Goal: Information Seeking & Learning: Learn about a topic

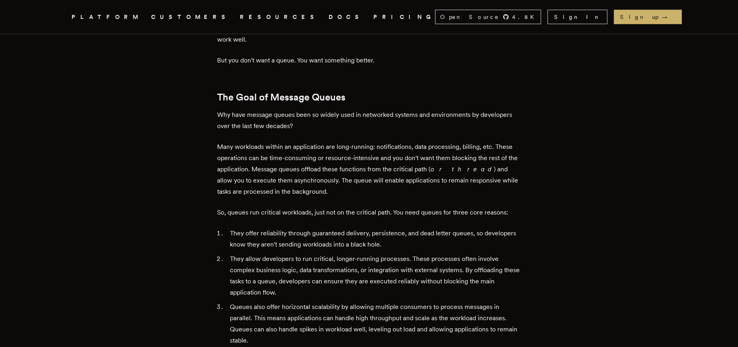
scroll to position [378, 0]
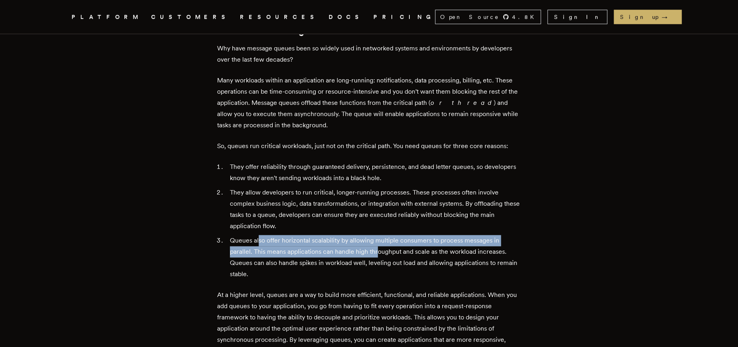
drag, startPoint x: 261, startPoint y: 228, endPoint x: 379, endPoint y: 245, distance: 119.2
click at [379, 245] on li "Queues also offer horizontal scalability by allowing multiple consumers to proc…" at bounding box center [375, 257] width 294 height 45
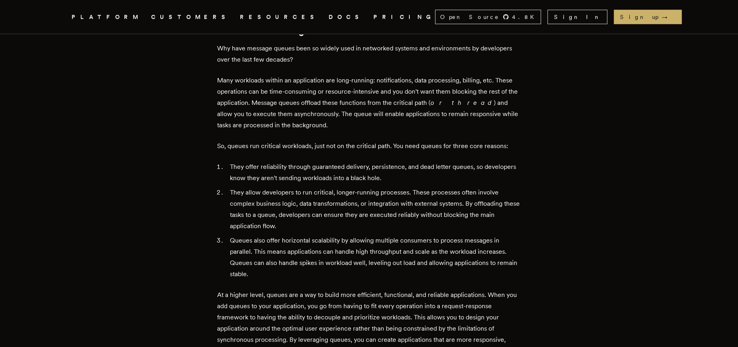
click at [379, 245] on li "Queues also offer horizontal scalability by allowing multiple consumers to proc…" at bounding box center [375, 257] width 294 height 45
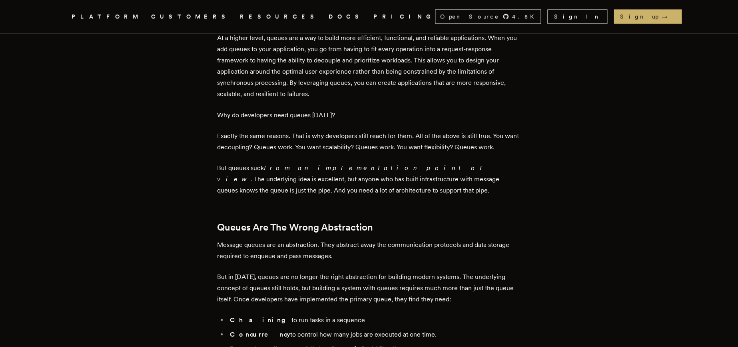
scroll to position [704, 0]
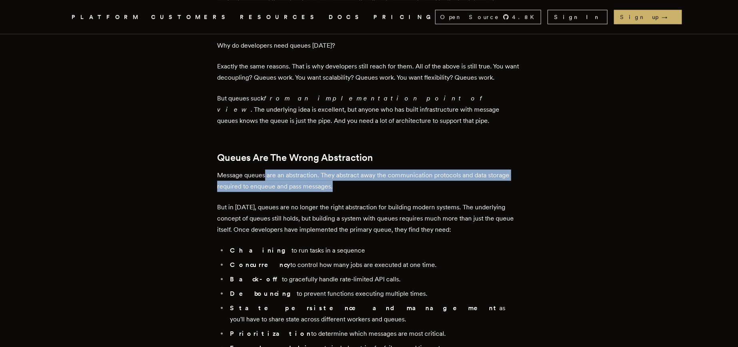
drag, startPoint x: 268, startPoint y: 166, endPoint x: 430, endPoint y: 174, distance: 162.2
click at [430, 174] on p "Message queues are an abstraction. They abstract away the communication protoco…" at bounding box center [369, 180] width 304 height 22
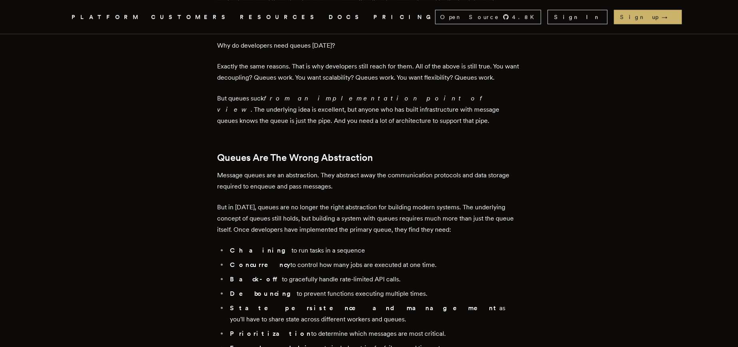
click at [430, 174] on p "Message queues are an abstraction. They abstract away the communication protoco…" at bounding box center [369, 180] width 304 height 22
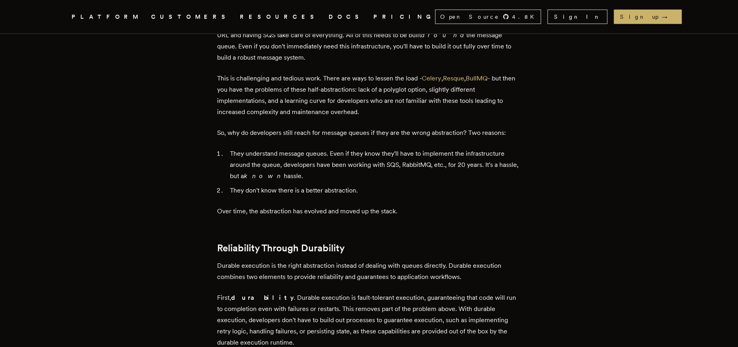
scroll to position [1139, 0]
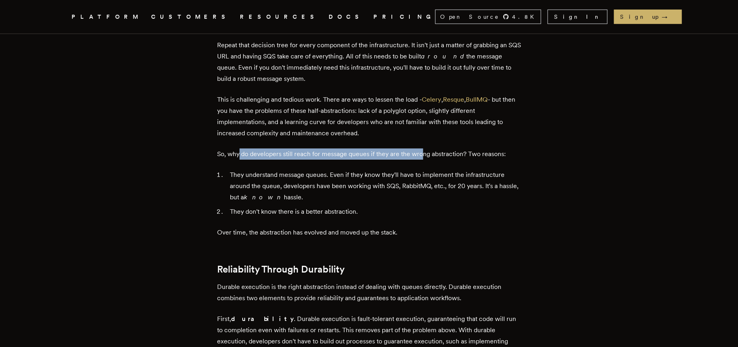
drag, startPoint x: 251, startPoint y: 144, endPoint x: 428, endPoint y: 148, distance: 177.6
click at [427, 148] on p "So, why do developers still reach for message queues if they are the wrong abst…" at bounding box center [369, 153] width 304 height 11
click at [428, 148] on p "So, why do developers still reach for message queues if they are the wrong abst…" at bounding box center [369, 153] width 304 height 11
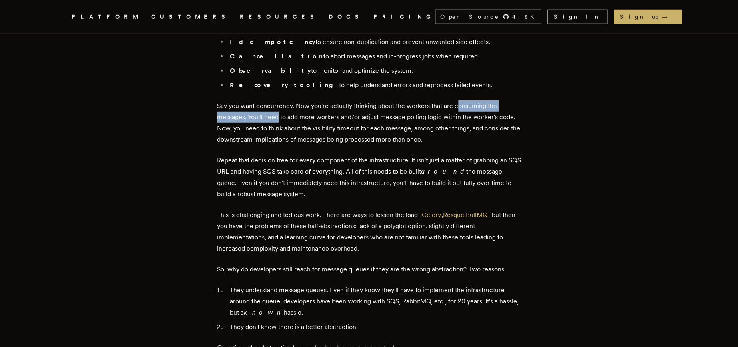
drag, startPoint x: 282, startPoint y: 103, endPoint x: 459, endPoint y: 96, distance: 176.6
click at [459, 100] on p "Say you want concurrency. Now you're actually thinking about the workers that a…" at bounding box center [369, 122] width 304 height 45
drag, startPoint x: 459, startPoint y: 96, endPoint x: 427, endPoint y: 98, distance: 31.7
click at [457, 100] on p "Say you want concurrency. Now you're actually thinking about the workers that a…" at bounding box center [369, 122] width 304 height 45
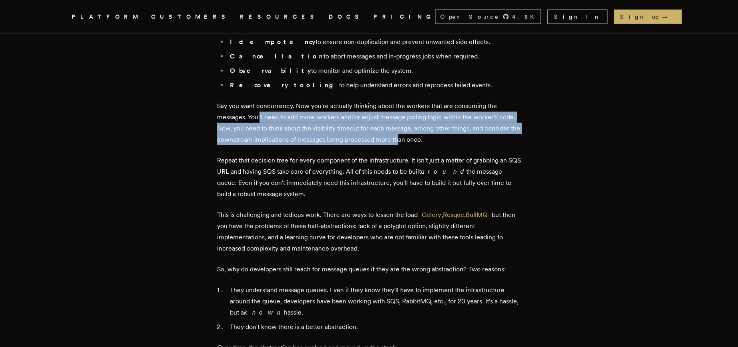
drag, startPoint x: 264, startPoint y: 109, endPoint x: 417, endPoint y: 126, distance: 153.7
click at [415, 126] on p "Say you want concurrency. Now you're actually thinking about the workers that a…" at bounding box center [369, 122] width 304 height 45
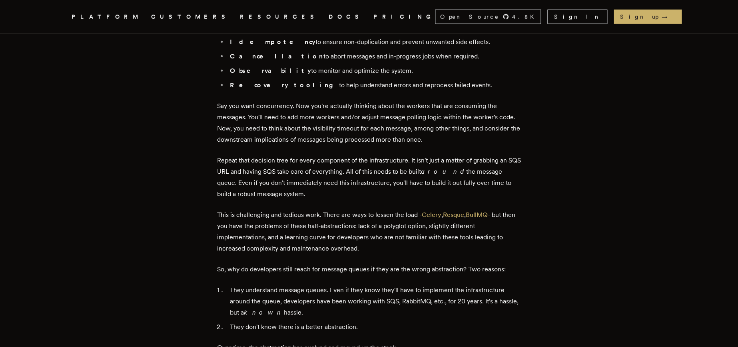
click at [417, 126] on p "Say you want concurrency. Now you're actually thinking about the workers that a…" at bounding box center [369, 122] width 304 height 45
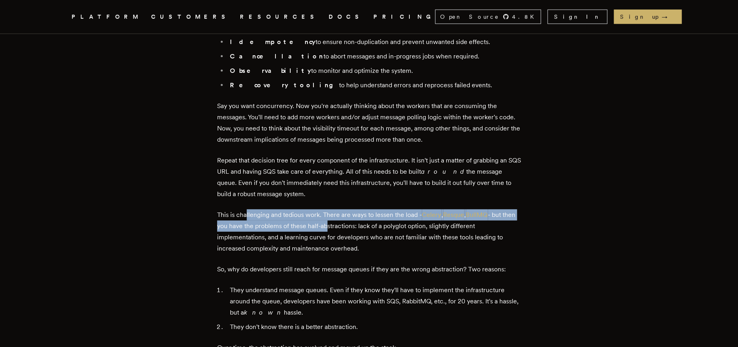
drag, startPoint x: 248, startPoint y: 205, endPoint x: 344, endPoint y: 214, distance: 96.4
click at [344, 214] on p "This is challenging and tedious work. There are ways to lessen the load - Celer…" at bounding box center [369, 231] width 304 height 45
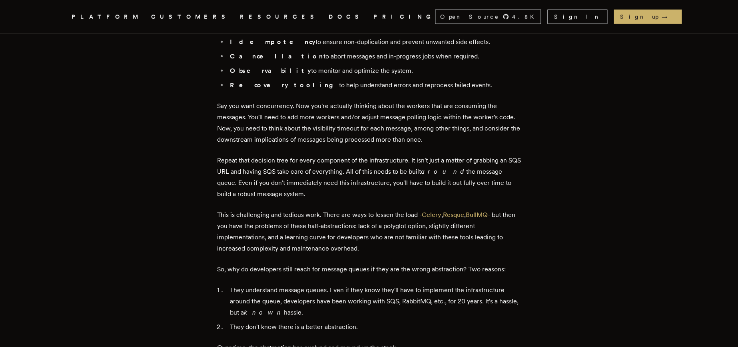
click at [402, 219] on p "This is challenging and tedious work. There are ways to lessen the load - Celer…" at bounding box center [369, 231] width 304 height 45
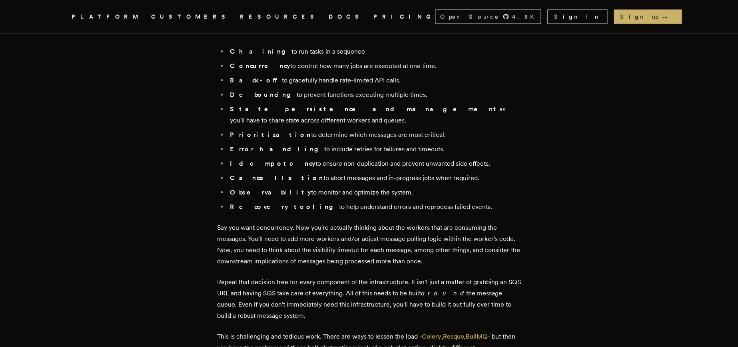
scroll to position [838, 0]
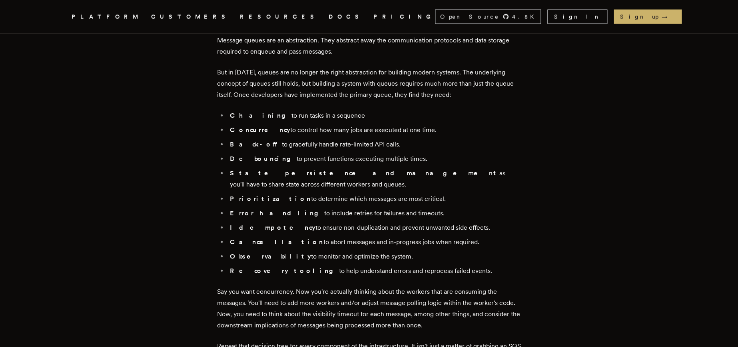
drag, startPoint x: 253, startPoint y: 75, endPoint x: 418, endPoint y: 204, distance: 209.7
click at [418, 208] on li "Error handling to include retries for failures and timeouts." at bounding box center [375, 213] width 294 height 11
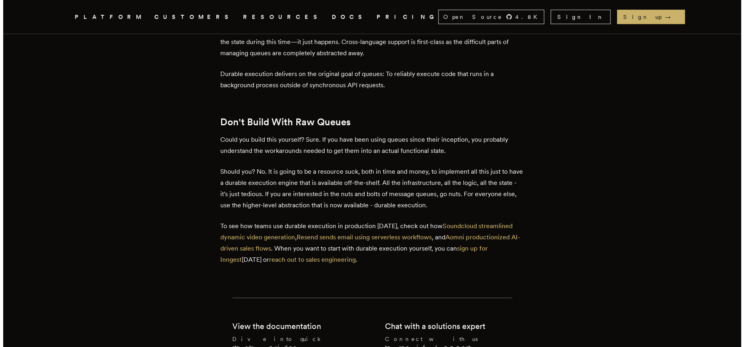
scroll to position [3150, 0]
